Goal: Task Accomplishment & Management: Use online tool/utility

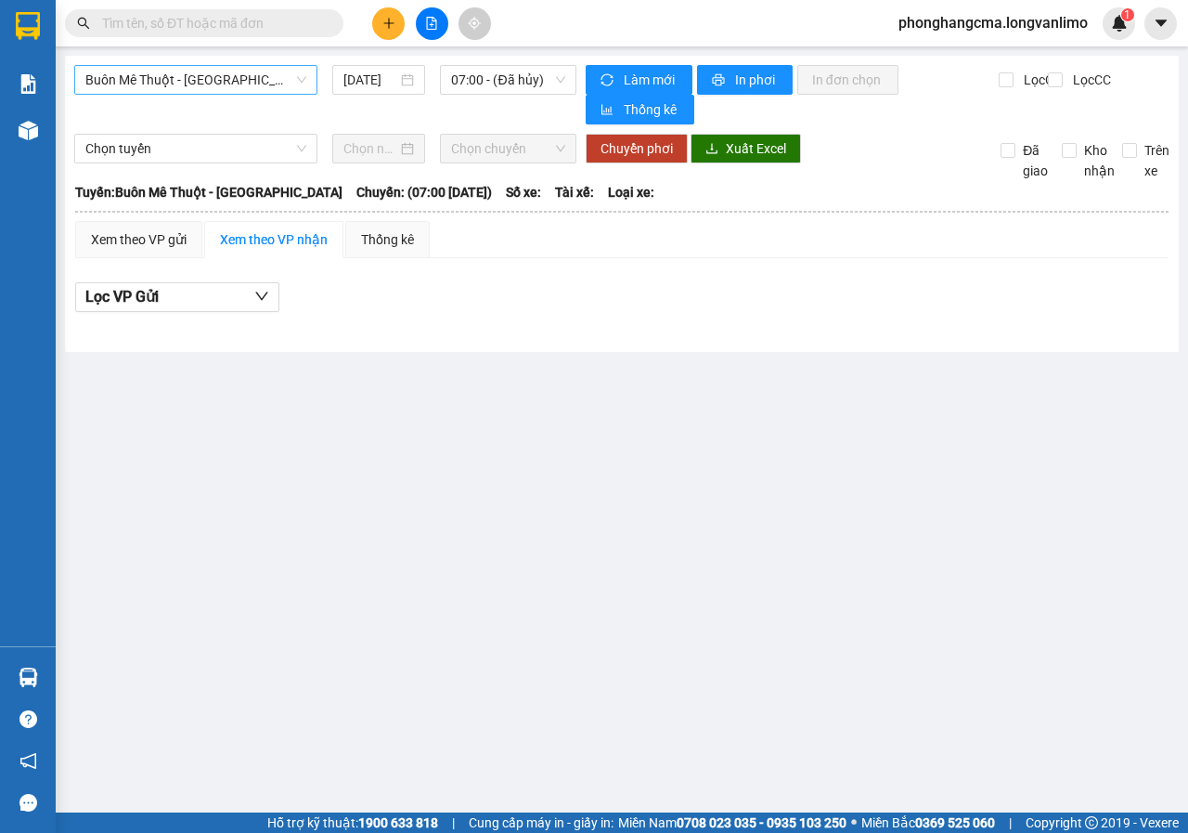
click at [267, 84] on span "Buôn Mê Thuột - [GEOGRAPHIC_DATA]" at bounding box center [195, 80] width 221 height 28
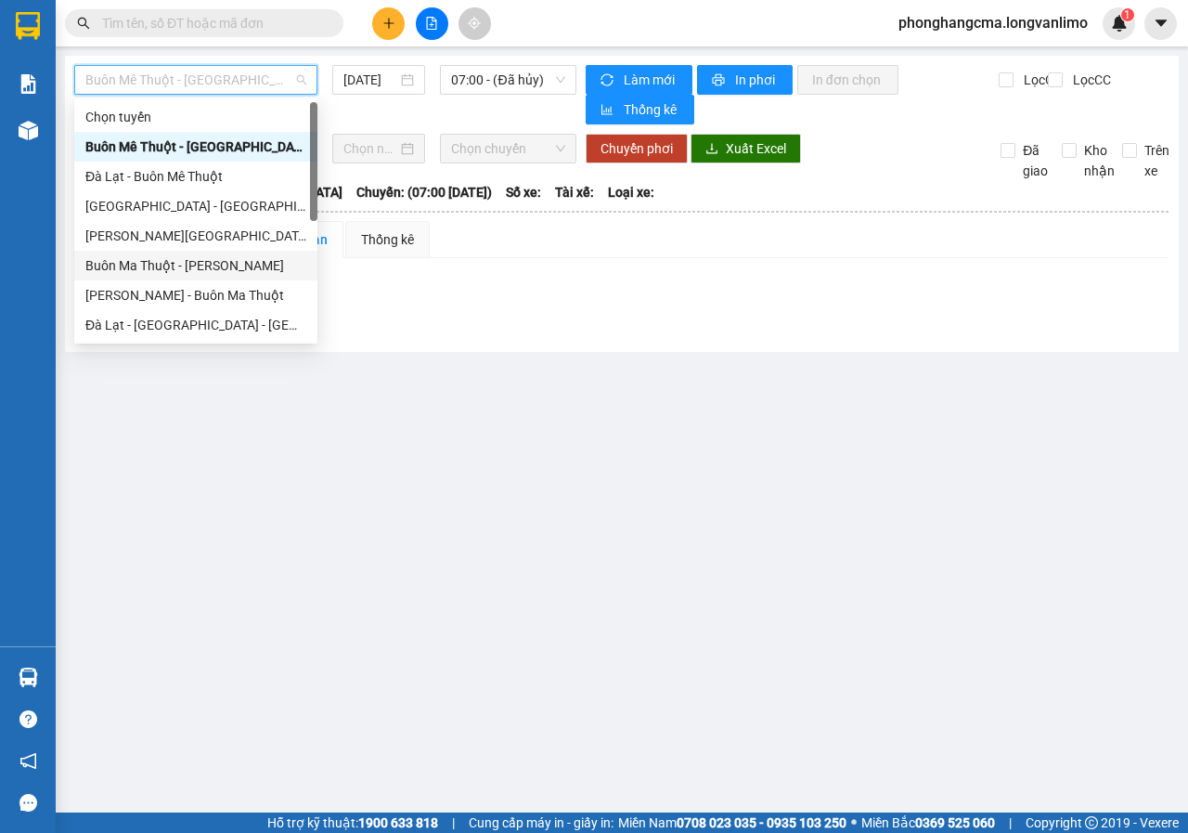
click at [140, 265] on div "Buôn Ma Thuột - [PERSON_NAME]" at bounding box center [195, 265] width 221 height 20
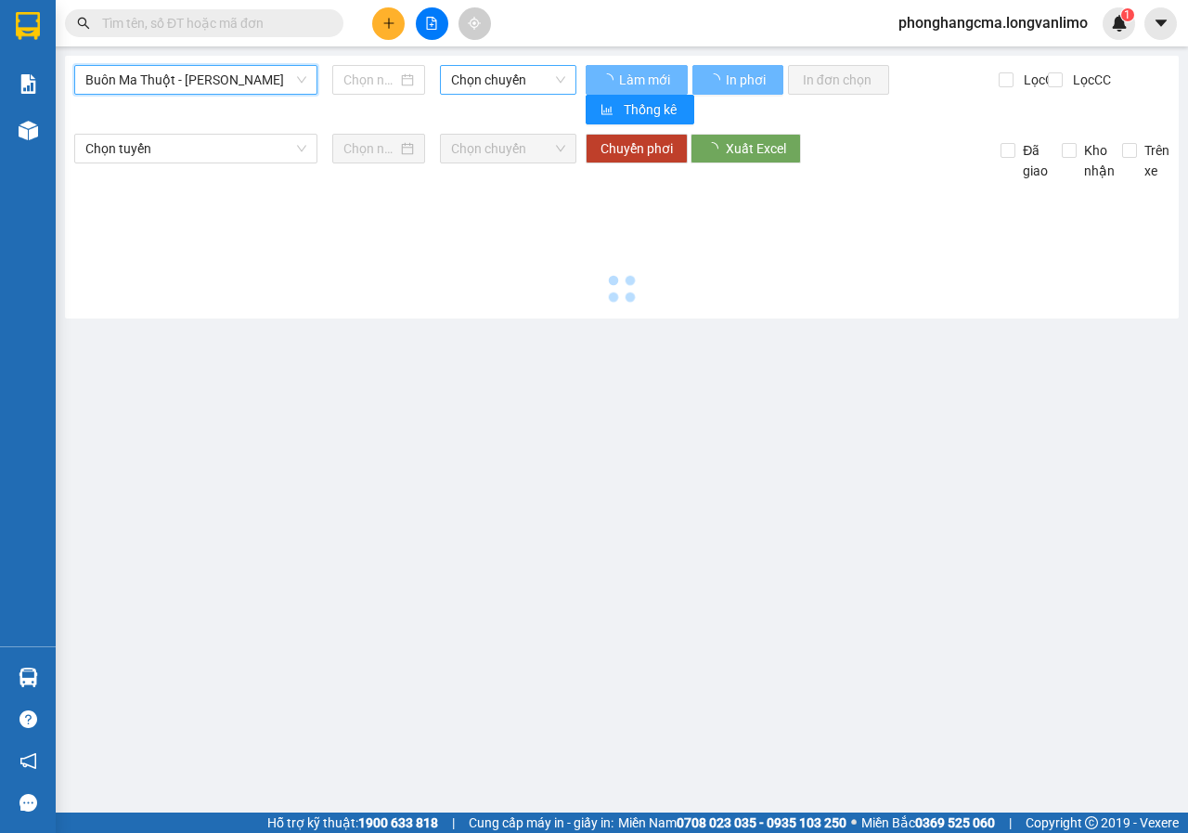
type input "[DATE]"
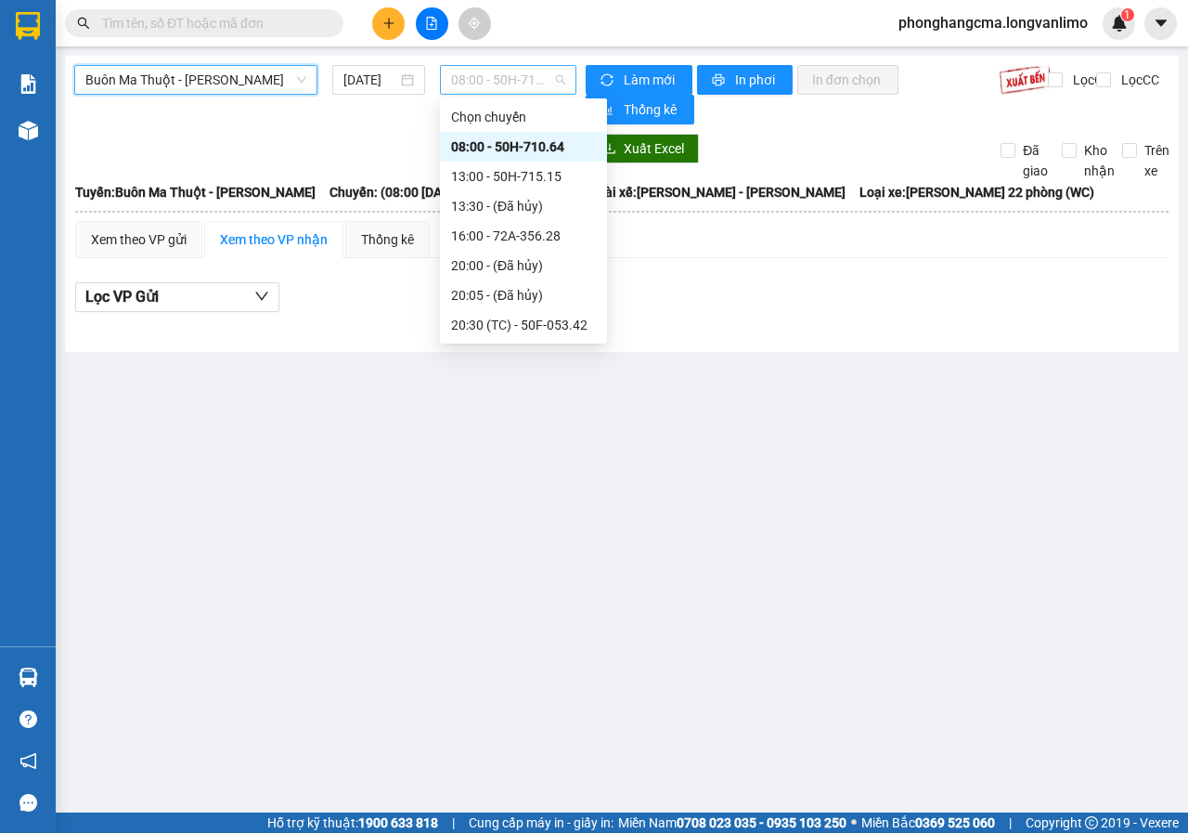
click at [532, 73] on span "08:00 - 50H-710.64" at bounding box center [507, 80] width 113 height 28
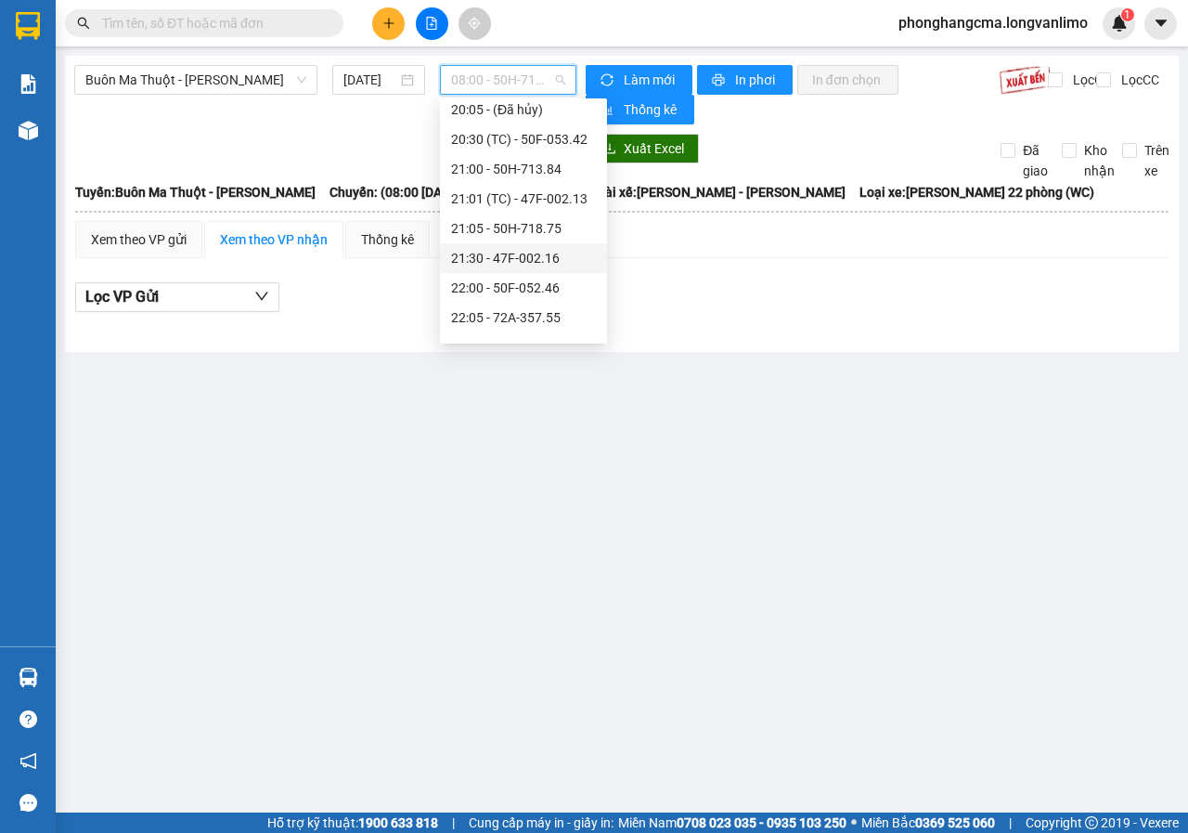
click at [500, 258] on div "21:30 - 47F-002.16" at bounding box center [523, 258] width 145 height 20
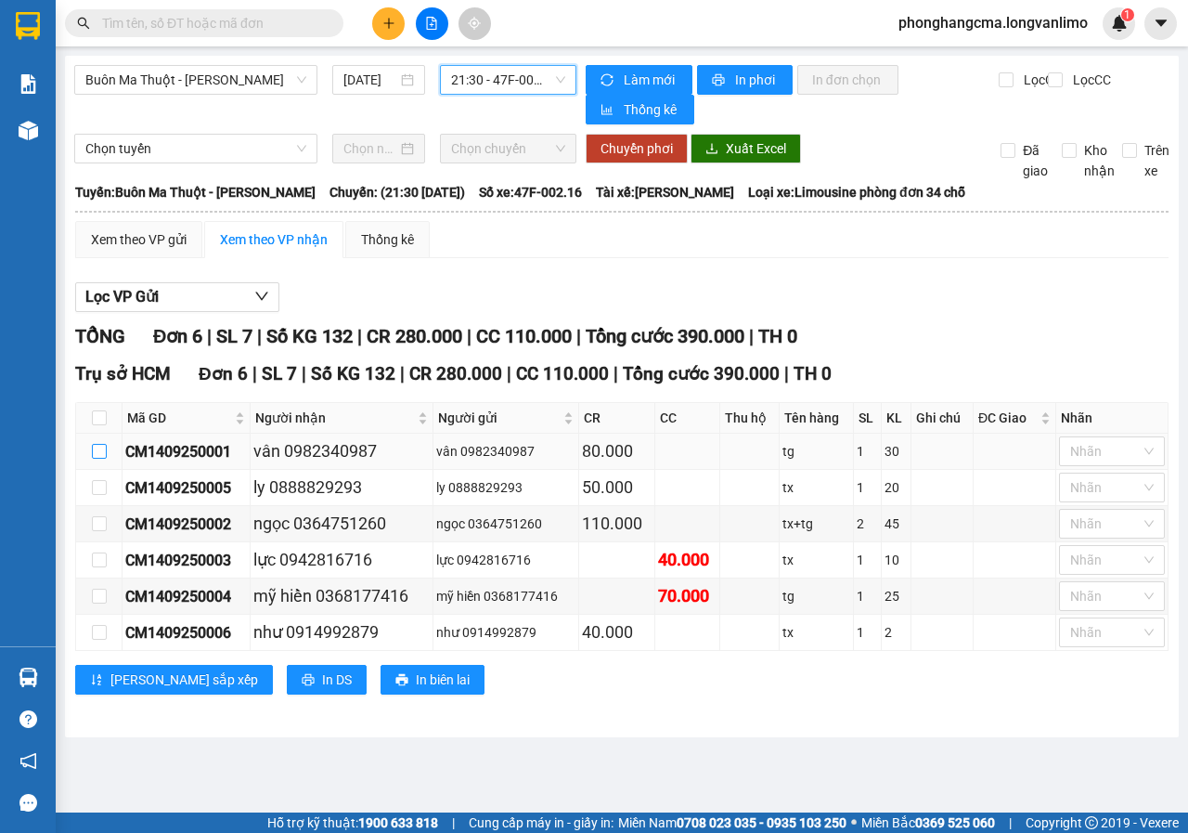
click at [97, 453] on input "checkbox" at bounding box center [99, 451] width 15 height 15
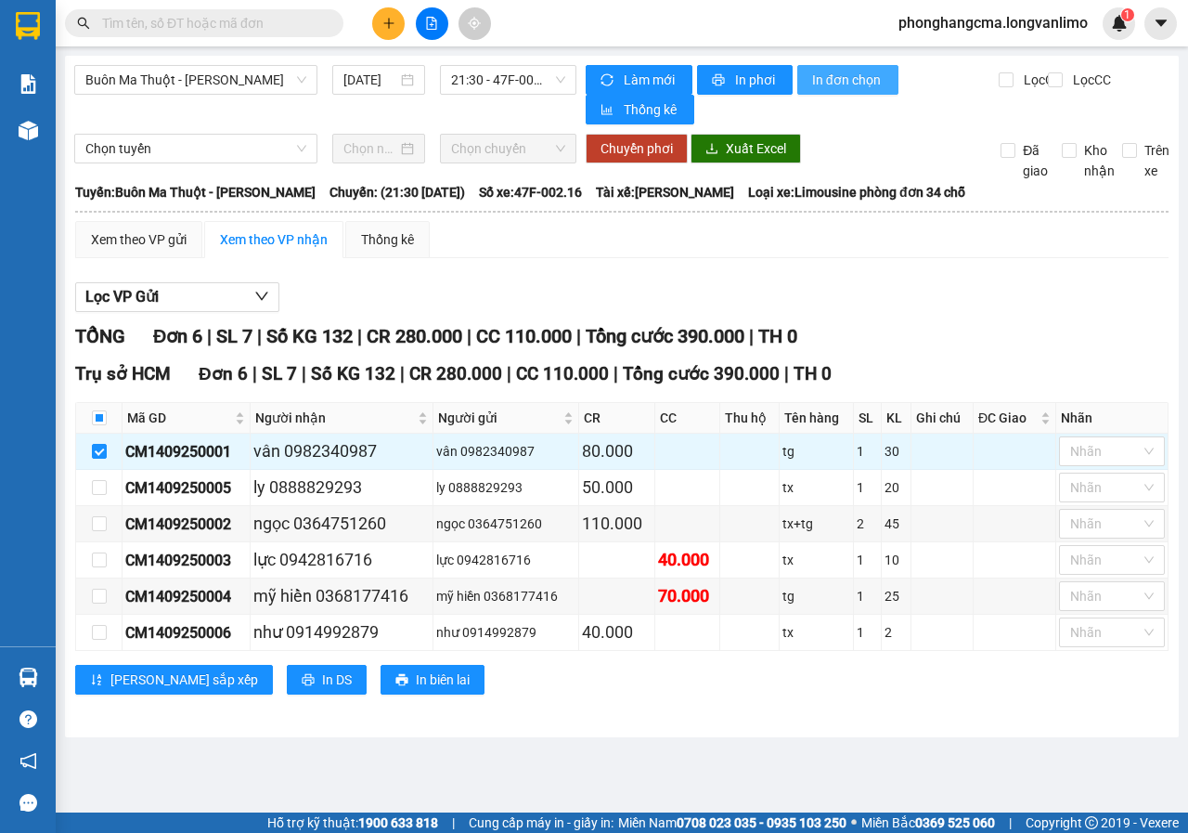
click at [857, 84] on span "In đơn chọn" at bounding box center [847, 80] width 71 height 20
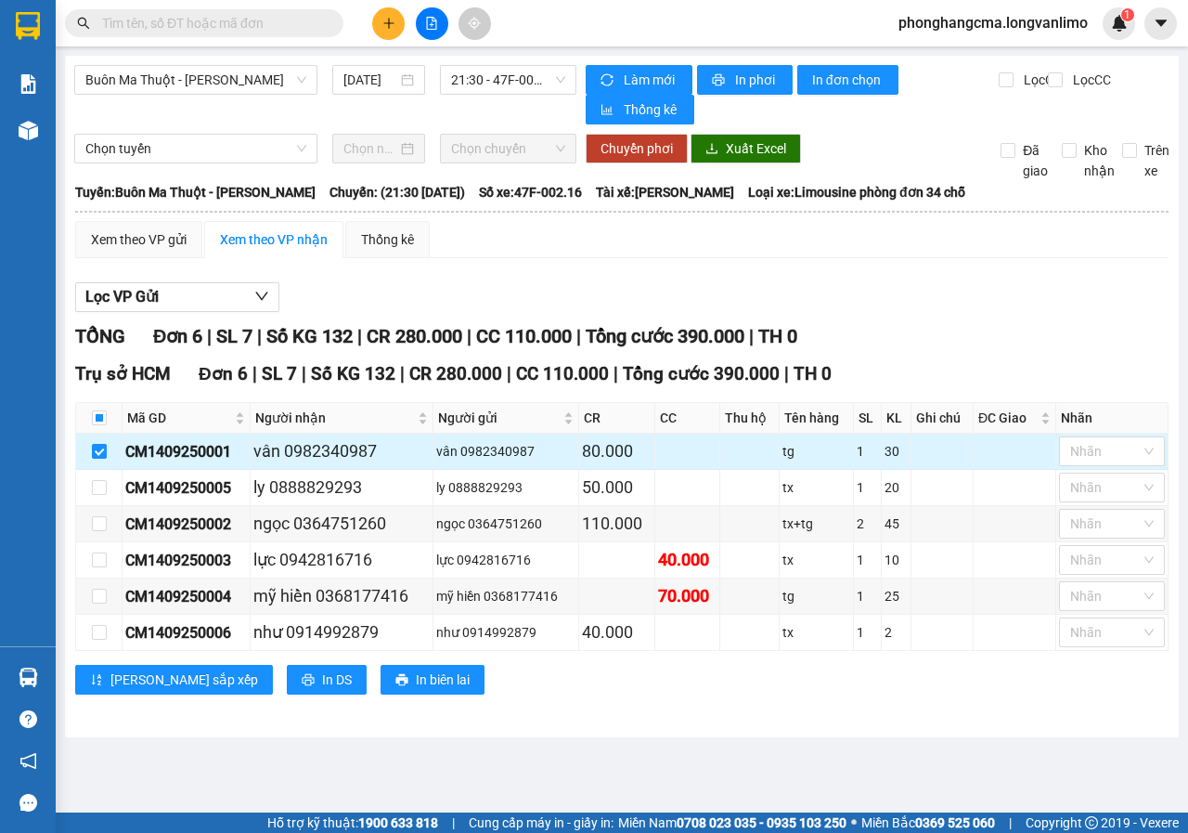
drag, startPoint x: 99, startPoint y: 448, endPoint x: 100, endPoint y: 460, distance: 12.1
click at [99, 449] on input "checkbox" at bounding box center [99, 451] width 15 height 15
checkbox input "false"
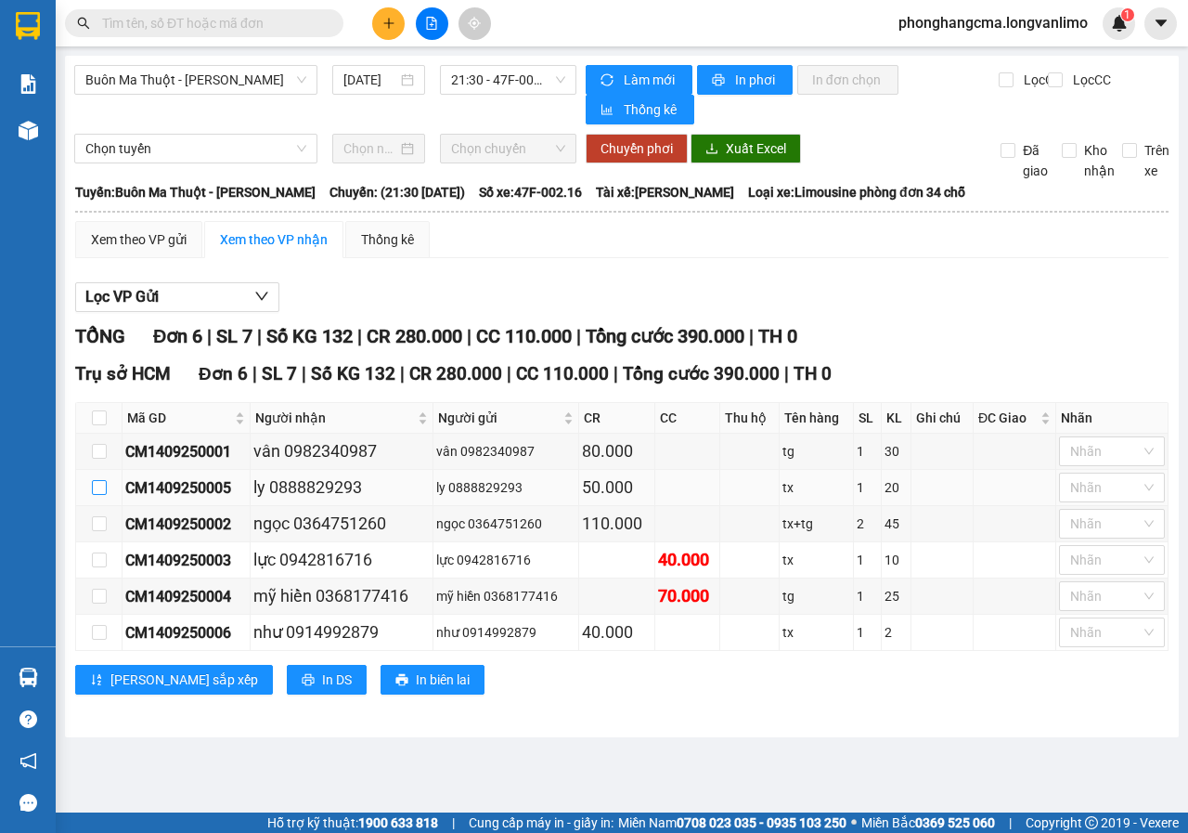
click at [102, 487] on input "checkbox" at bounding box center [99, 487] width 15 height 15
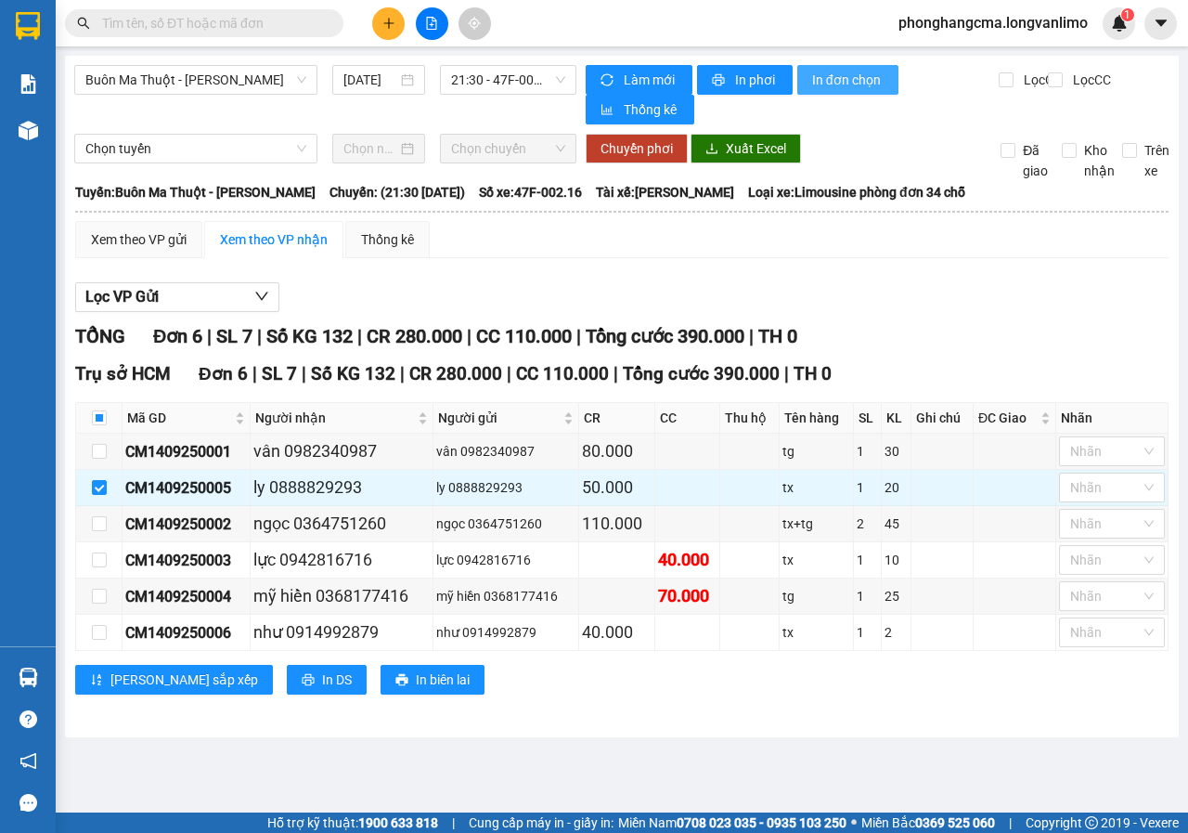
click at [835, 81] on span "In đơn chọn" at bounding box center [847, 80] width 71 height 20
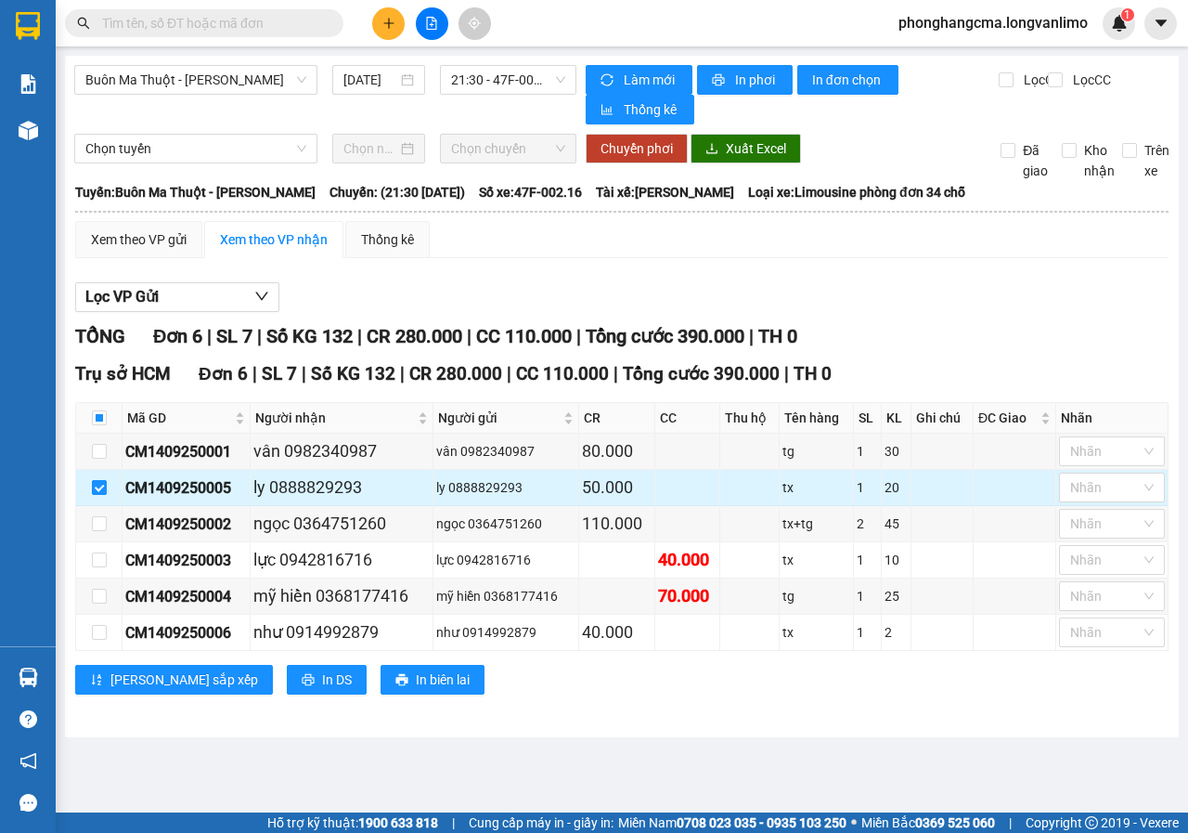
click at [97, 486] on input "checkbox" at bounding box center [99, 487] width 15 height 15
checkbox input "false"
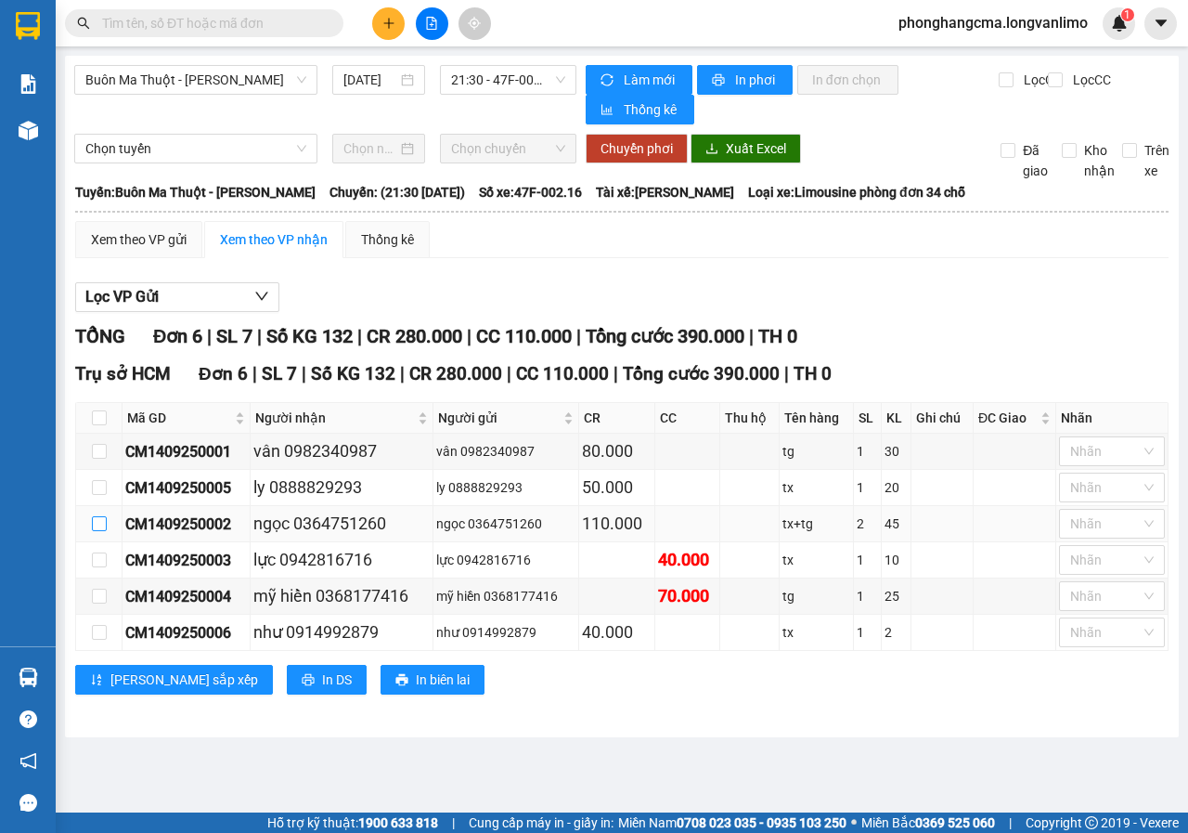
click at [97, 524] on input "checkbox" at bounding box center [99, 523] width 15 height 15
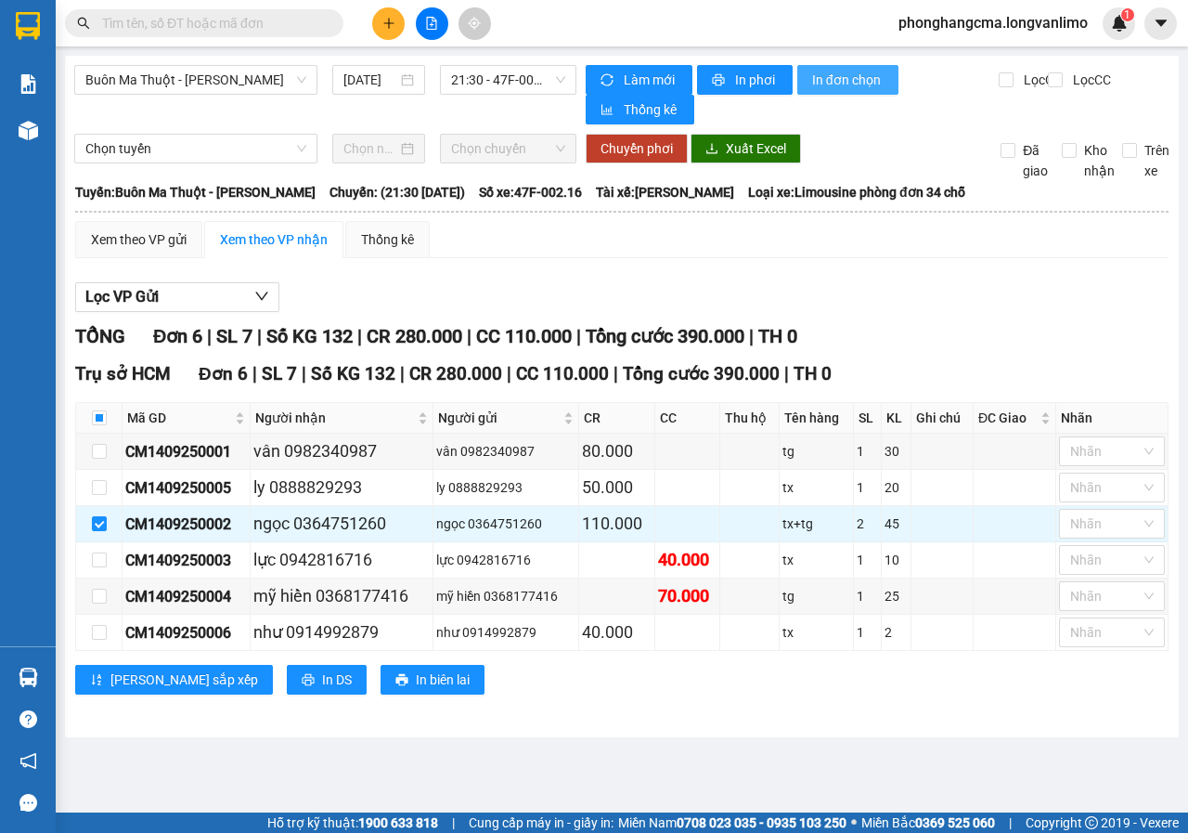
click at [828, 83] on span "In đơn chọn" at bounding box center [847, 80] width 71 height 20
click at [832, 83] on span "In đơn chọn" at bounding box center [847, 80] width 71 height 20
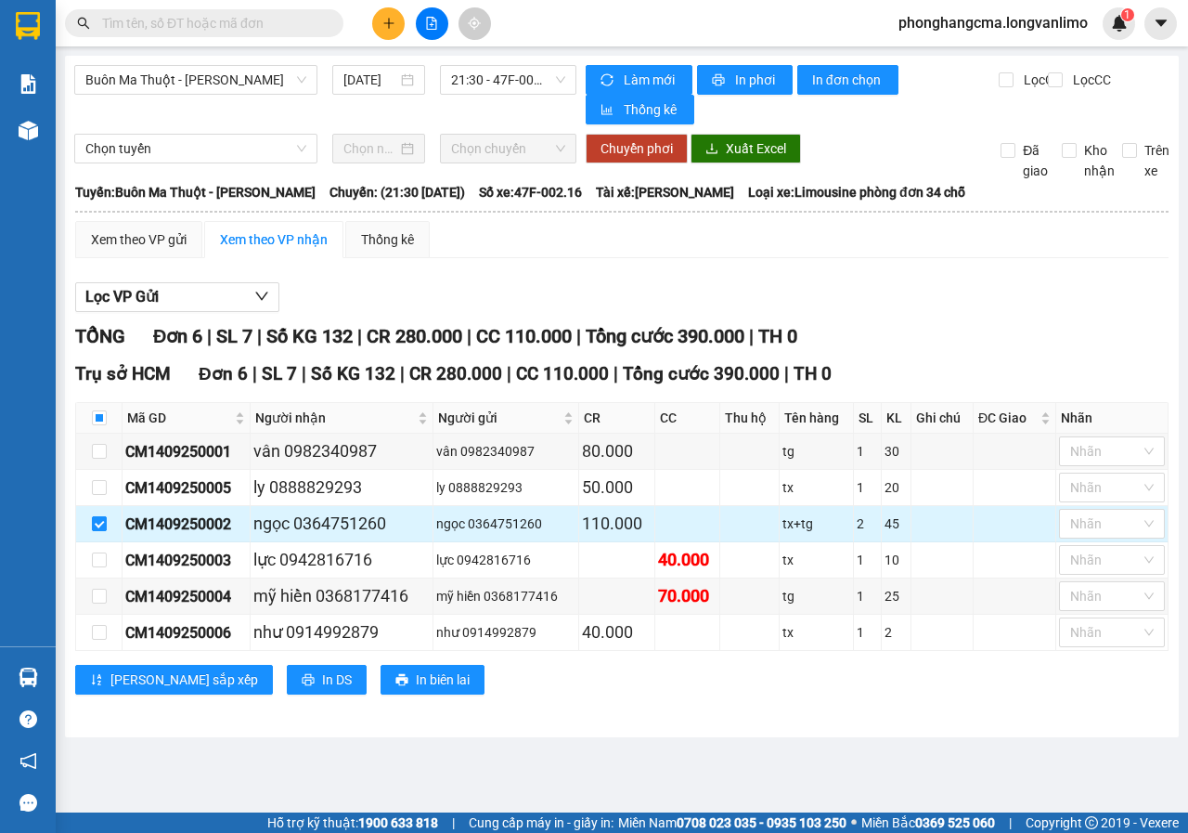
click at [97, 522] on input "checkbox" at bounding box center [99, 523] width 15 height 15
checkbox input "false"
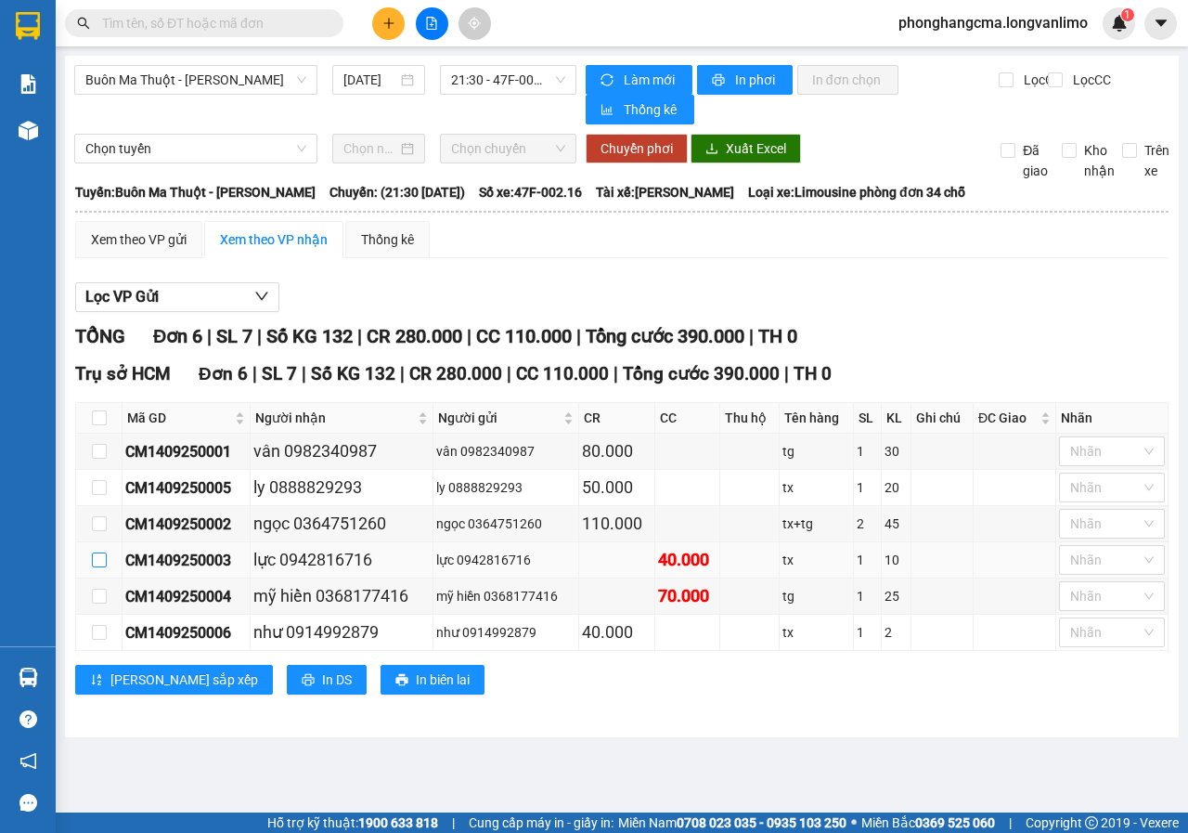
click at [99, 558] on input "checkbox" at bounding box center [99, 559] width 15 height 15
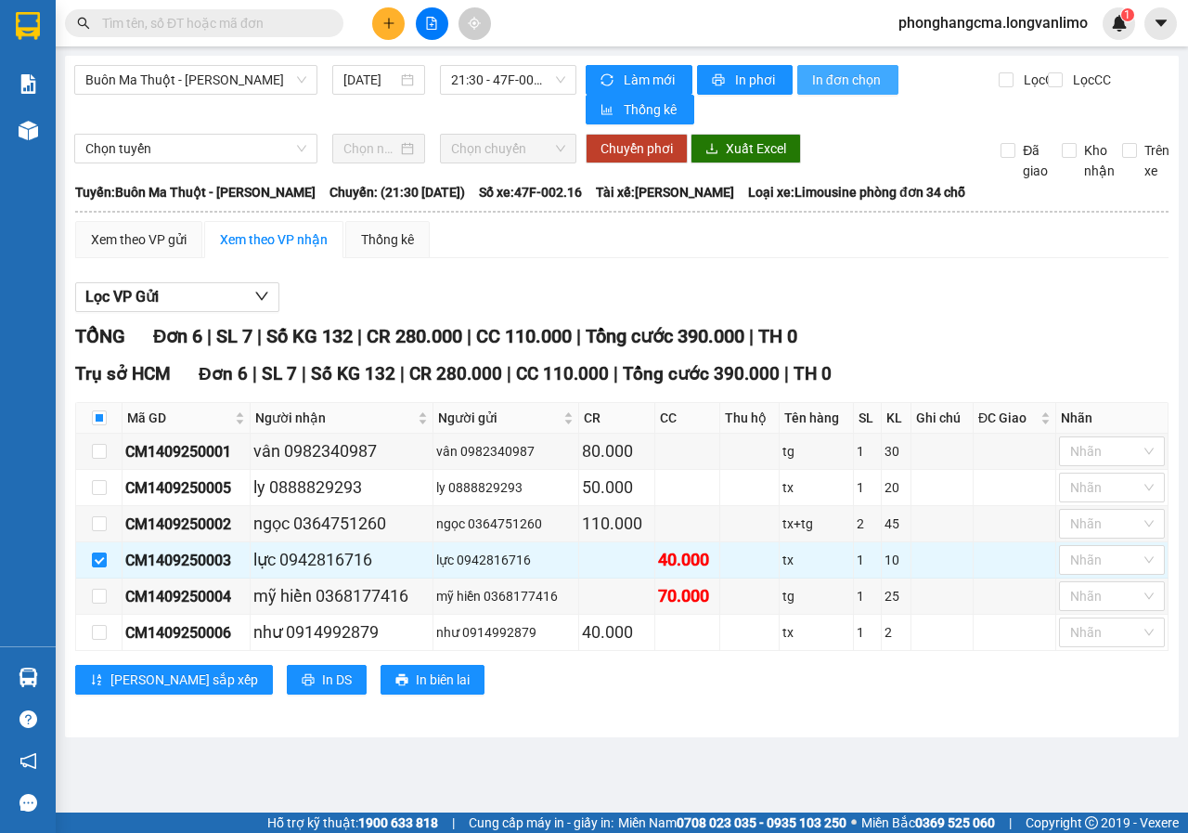
click at [841, 78] on span "In đơn chọn" at bounding box center [847, 80] width 71 height 20
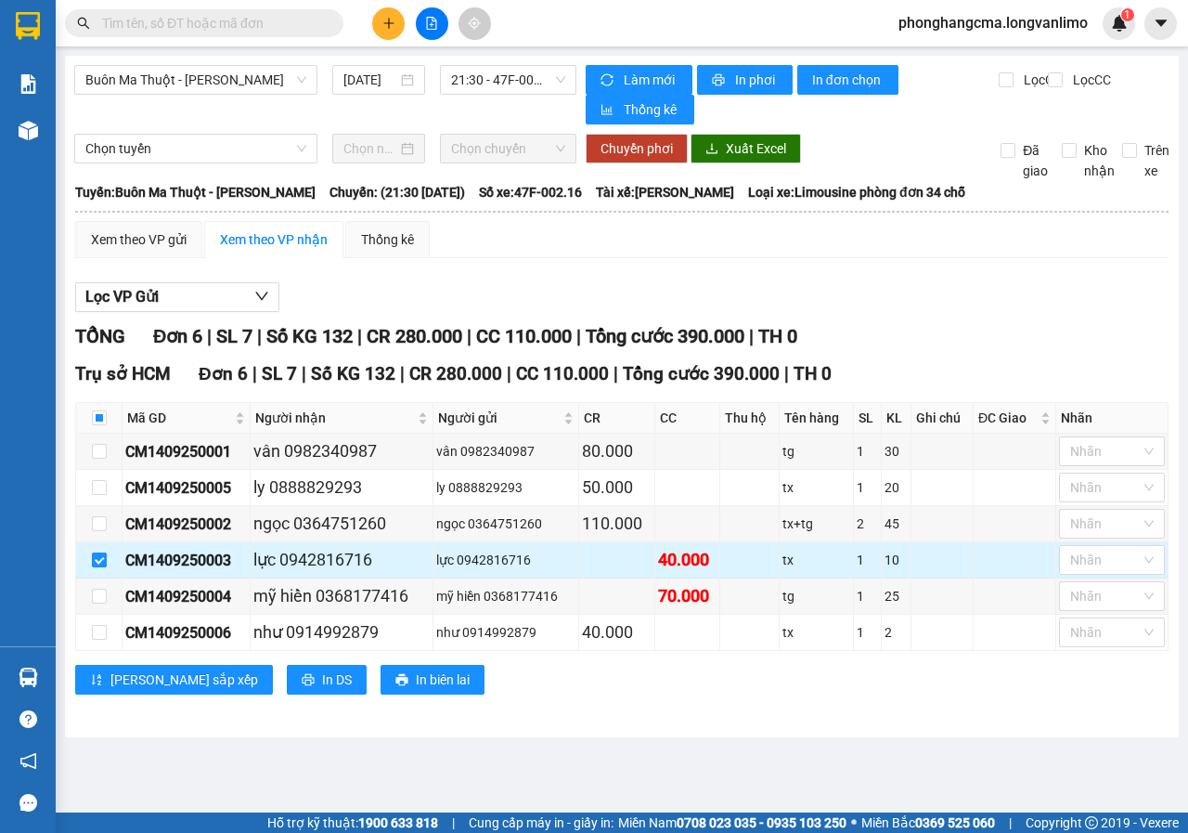
click at [101, 561] on input "checkbox" at bounding box center [99, 559] width 15 height 15
checkbox input "false"
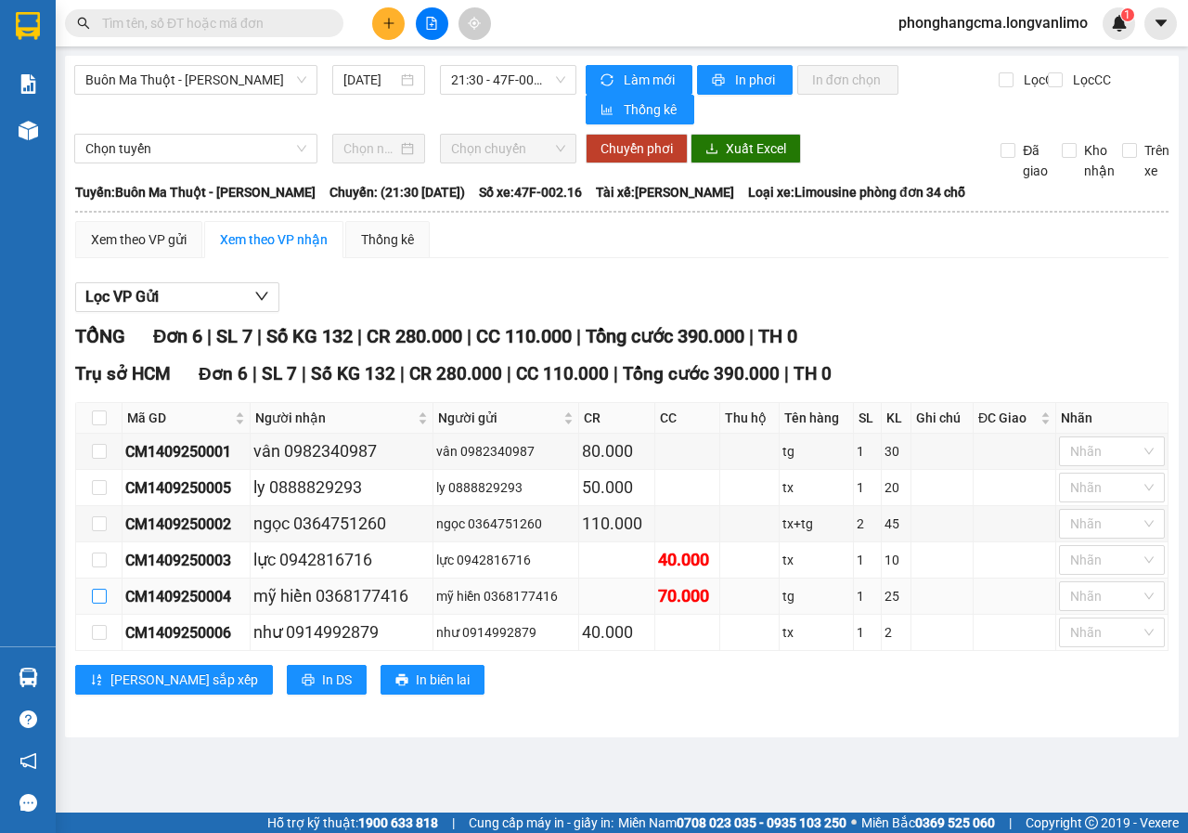
click at [102, 603] on input "checkbox" at bounding box center [99, 596] width 15 height 15
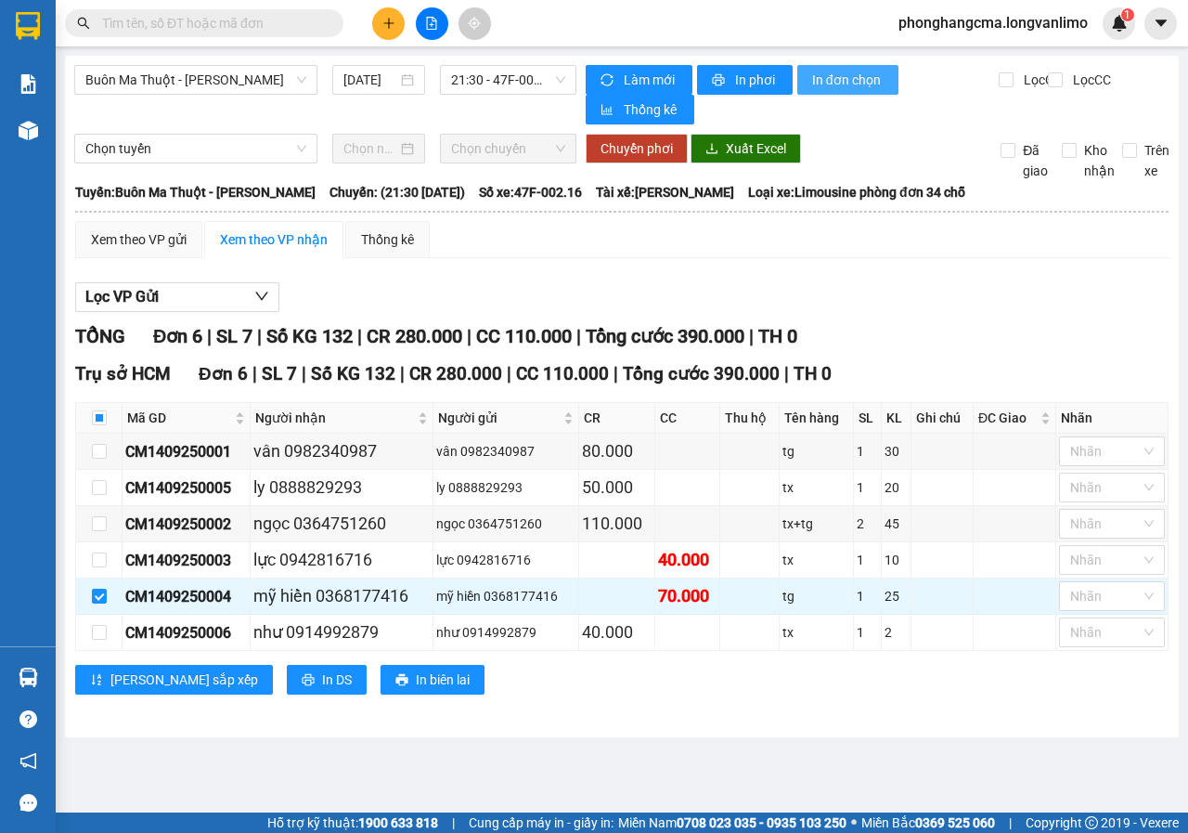
click at [844, 84] on span "In đơn chọn" at bounding box center [847, 80] width 71 height 20
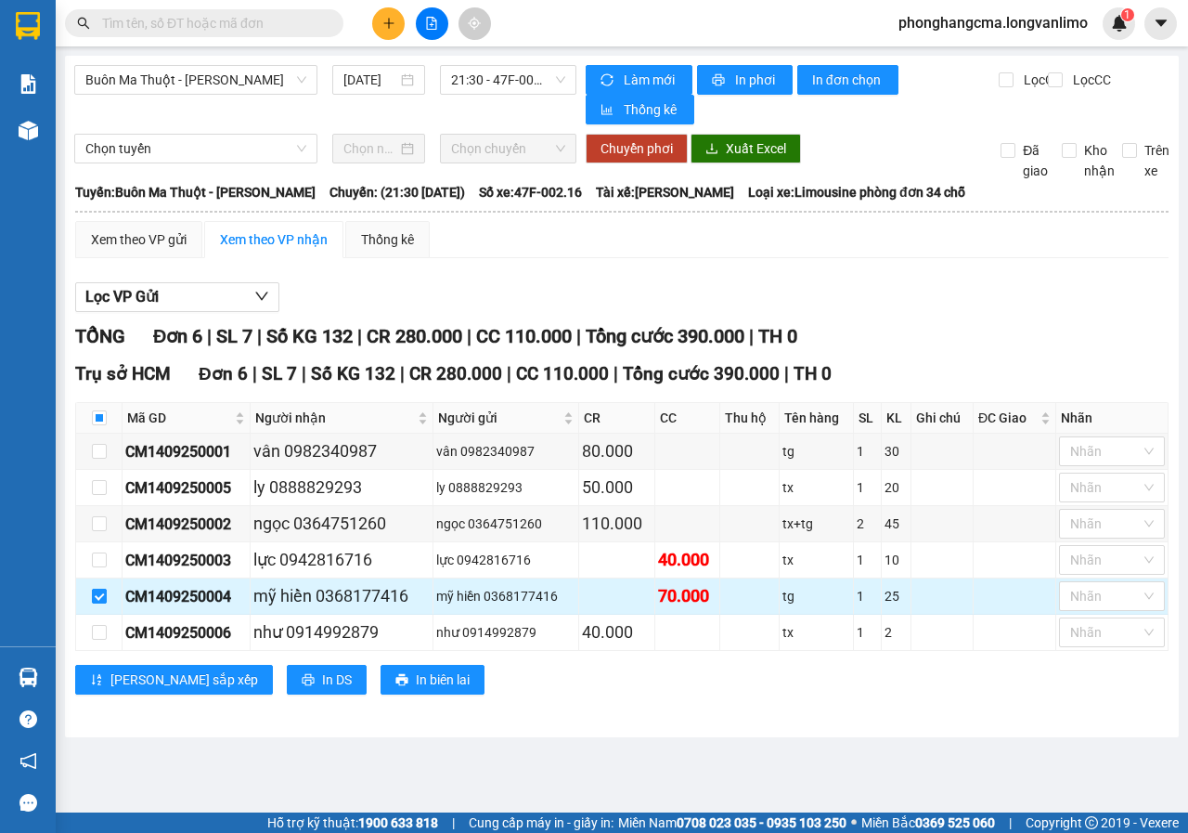
drag, startPoint x: 99, startPoint y: 592, endPoint x: 100, endPoint y: 602, distance: 10.3
click at [100, 594] on input "checkbox" at bounding box center [99, 596] width 15 height 15
checkbox input "false"
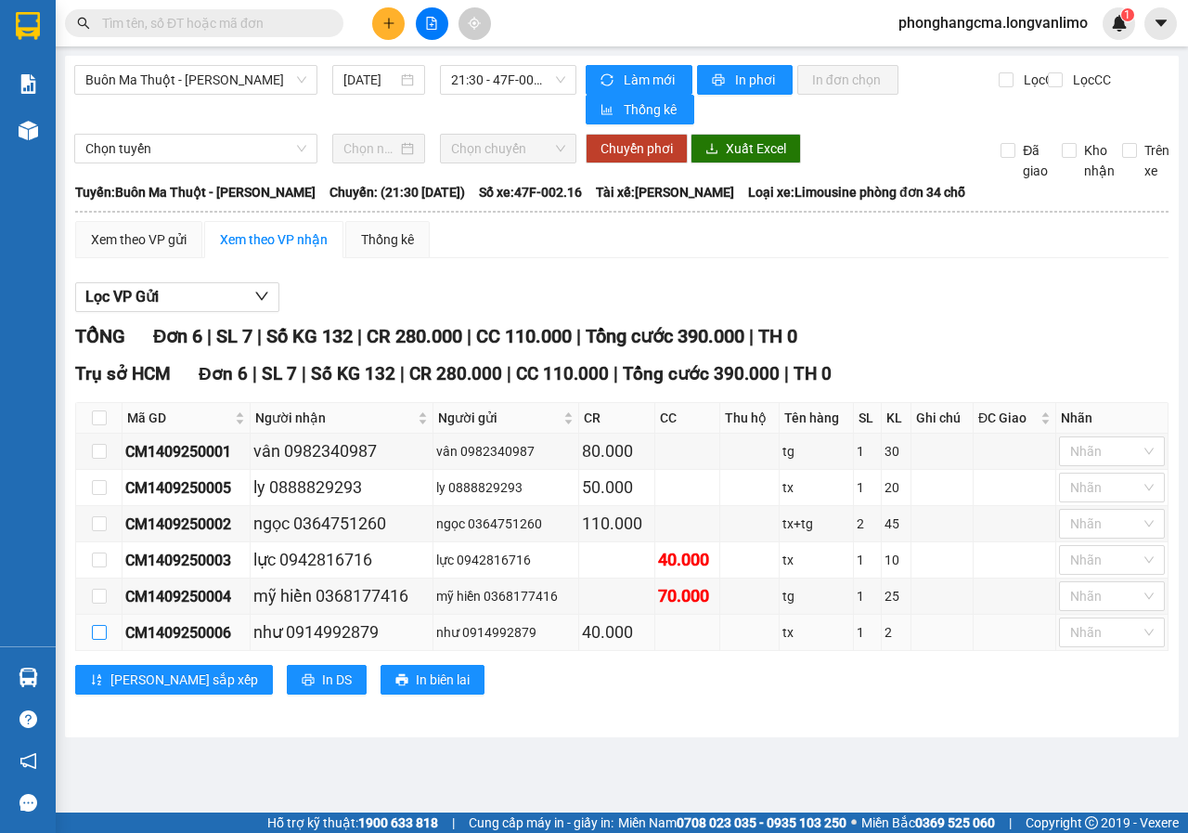
click at [97, 626] on input "checkbox" at bounding box center [99, 632] width 15 height 15
checkbox input "true"
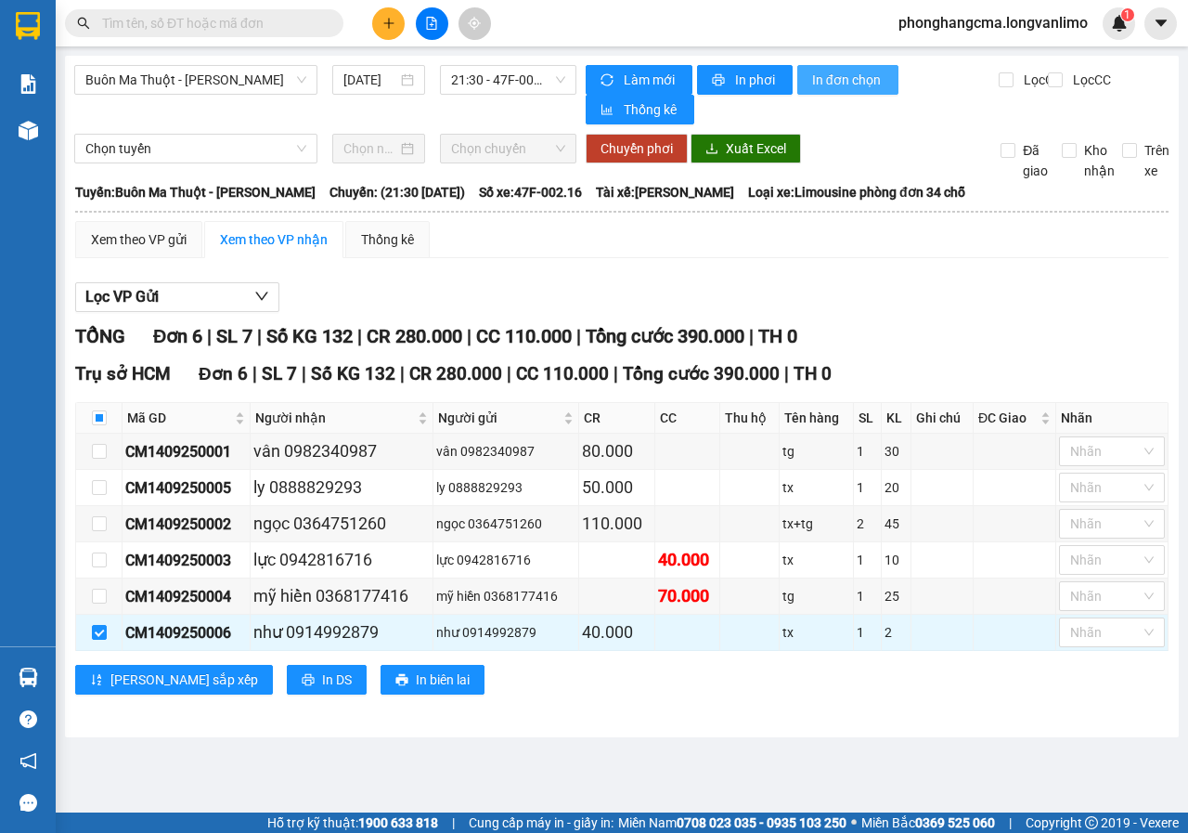
click at [833, 78] on span "In đơn chọn" at bounding box center [847, 80] width 71 height 20
click at [95, 417] on input "checkbox" at bounding box center [99, 417] width 15 height 15
checkbox input "true"
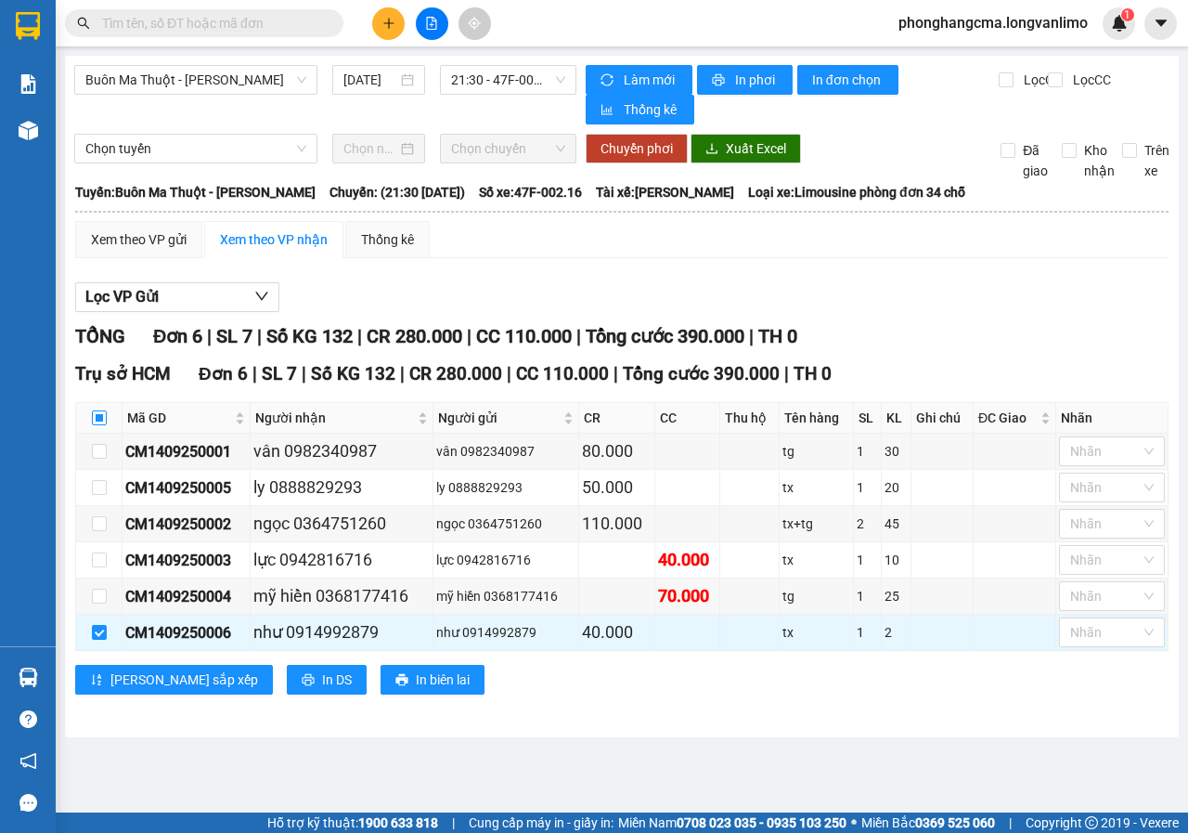
checkbox input "true"
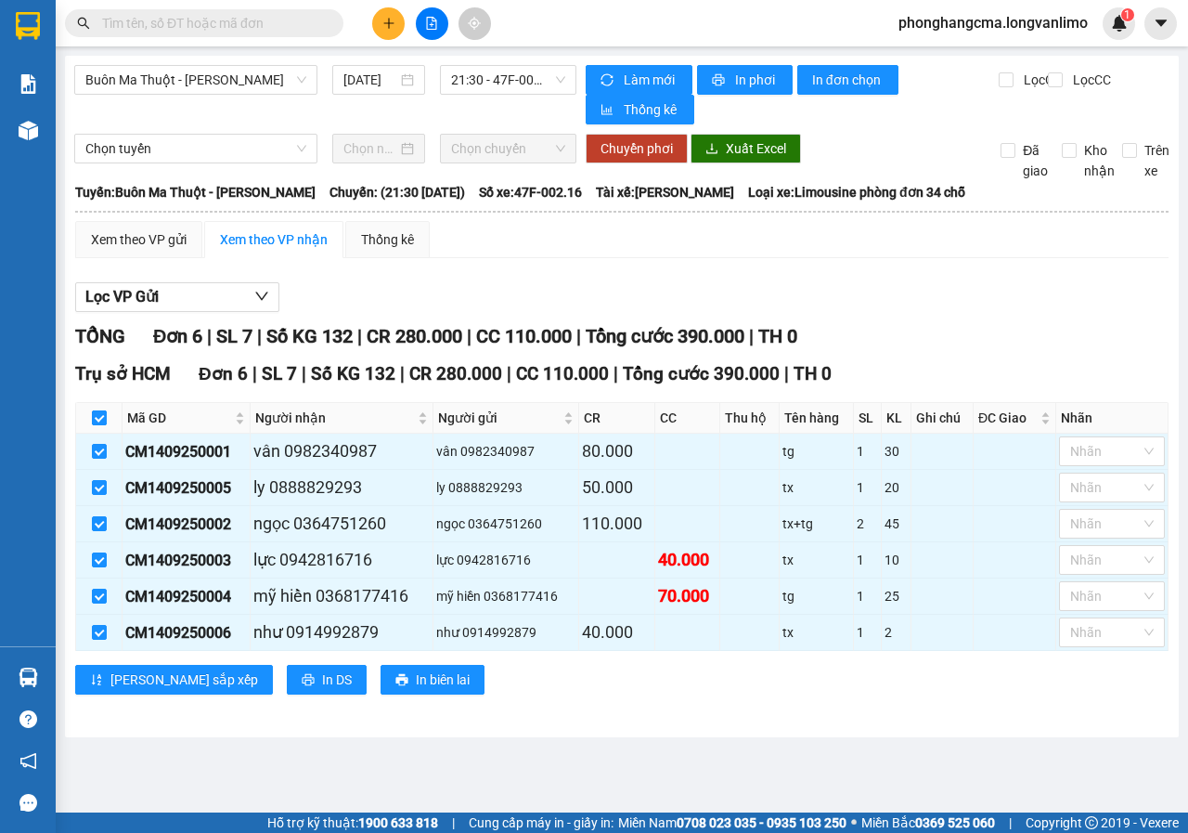
click at [95, 417] on input "checkbox" at bounding box center [99, 417] width 15 height 15
checkbox input "false"
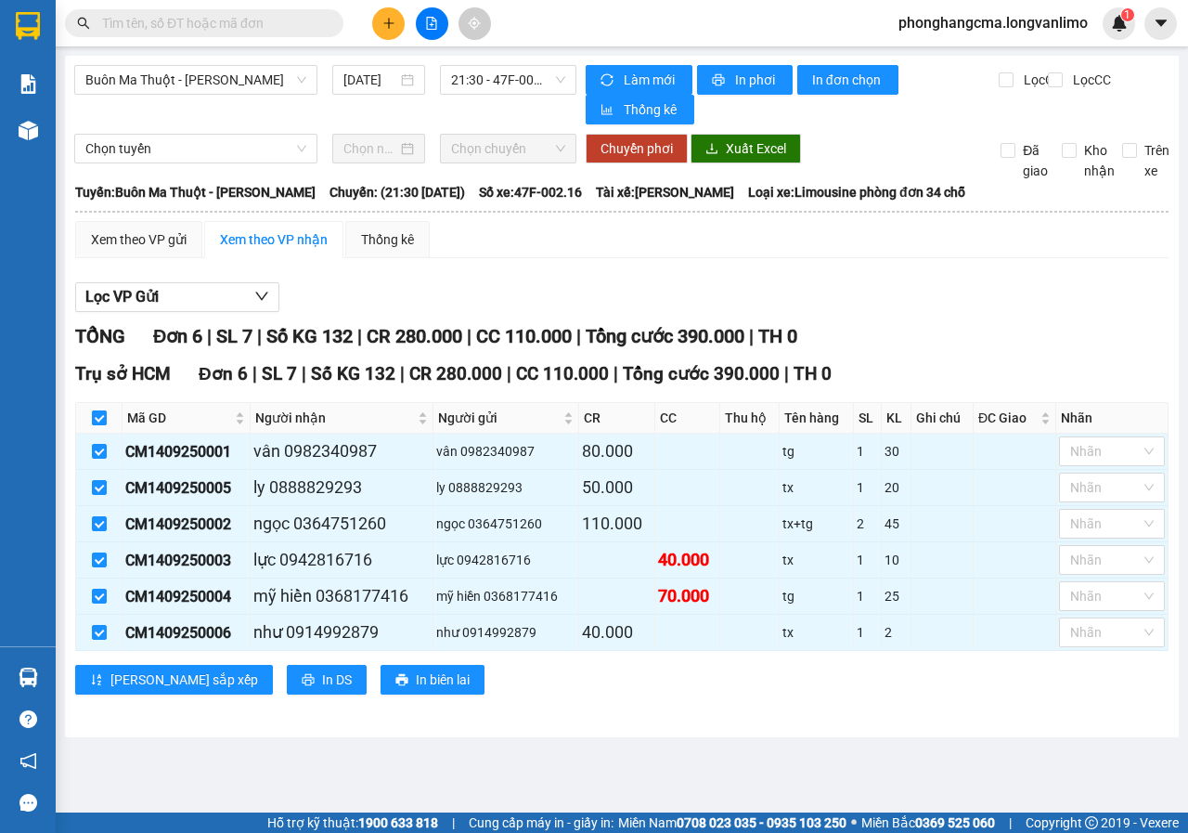
checkbox input "false"
